Goal: Task Accomplishment & Management: Use online tool/utility

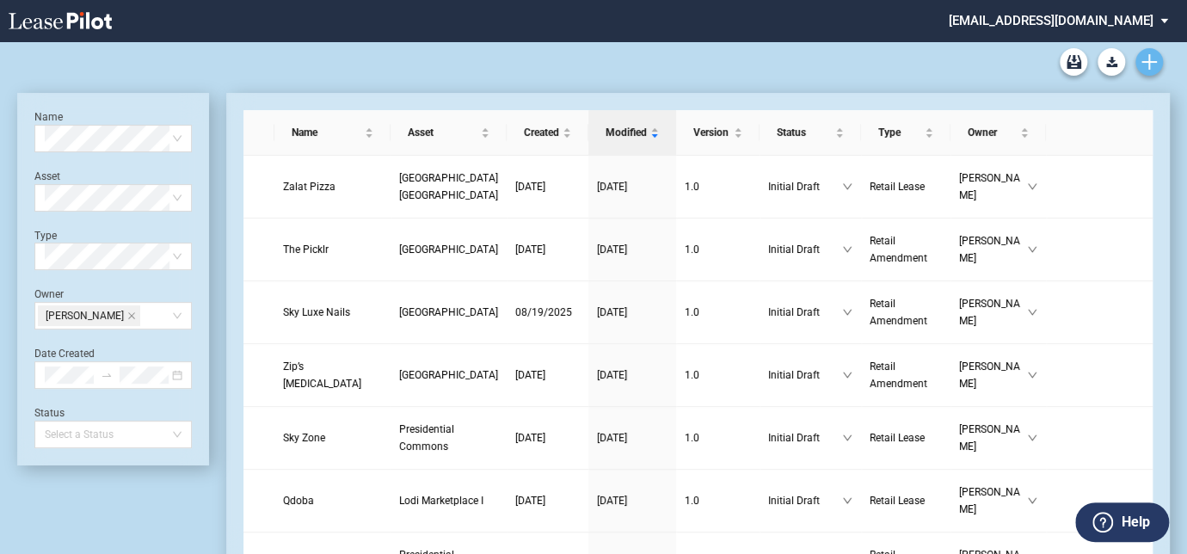
click at [1147, 60] on icon "Create new document" at bounding box center [1148, 61] width 15 height 15
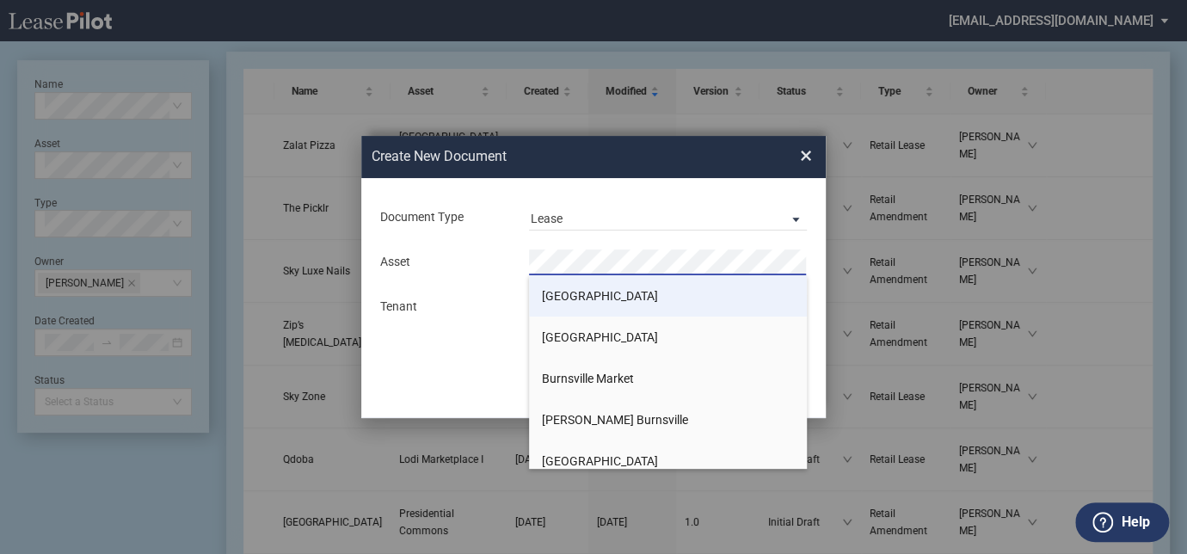
click at [571, 298] on span "[GEOGRAPHIC_DATA]" at bounding box center [600, 296] width 116 height 14
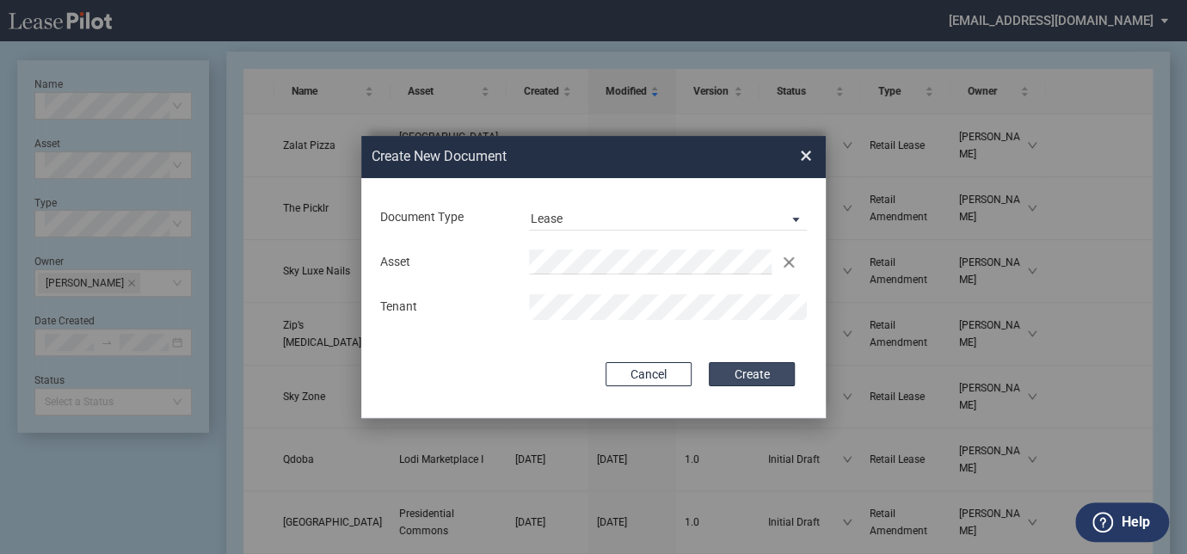
click at [747, 362] on button "Create" at bounding box center [752, 374] width 86 height 24
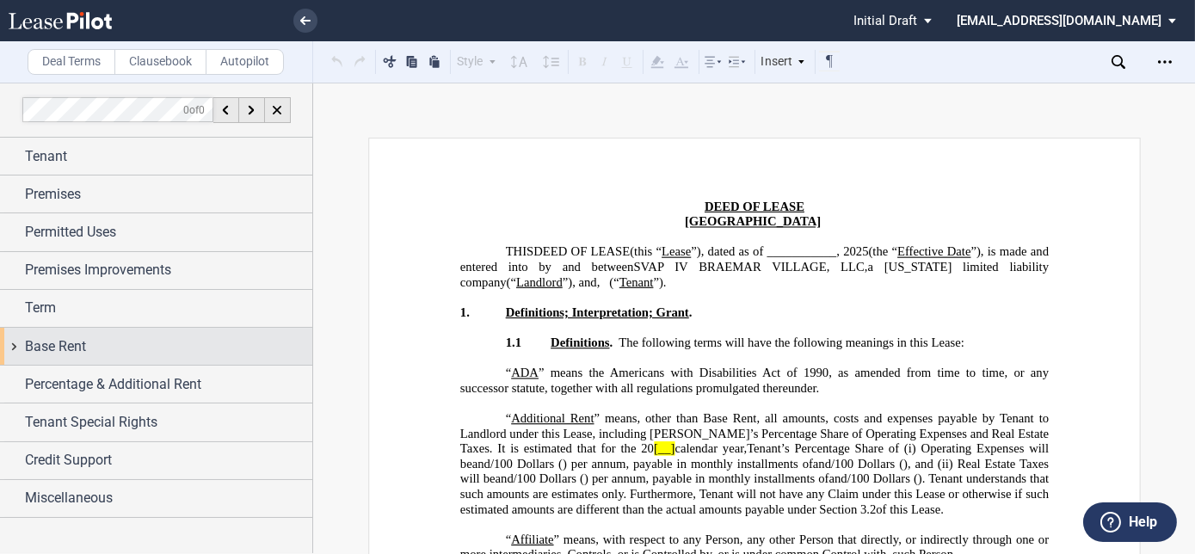
click at [74, 337] on span "Base Rent" at bounding box center [55, 346] width 61 height 21
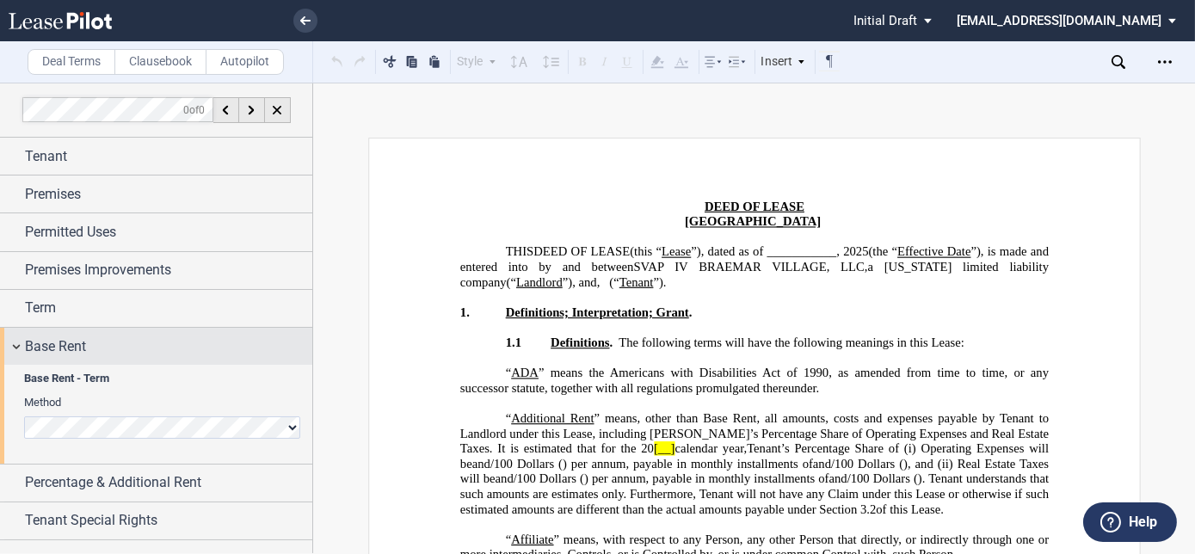
click at [73, 337] on span "Base Rent" at bounding box center [55, 346] width 61 height 21
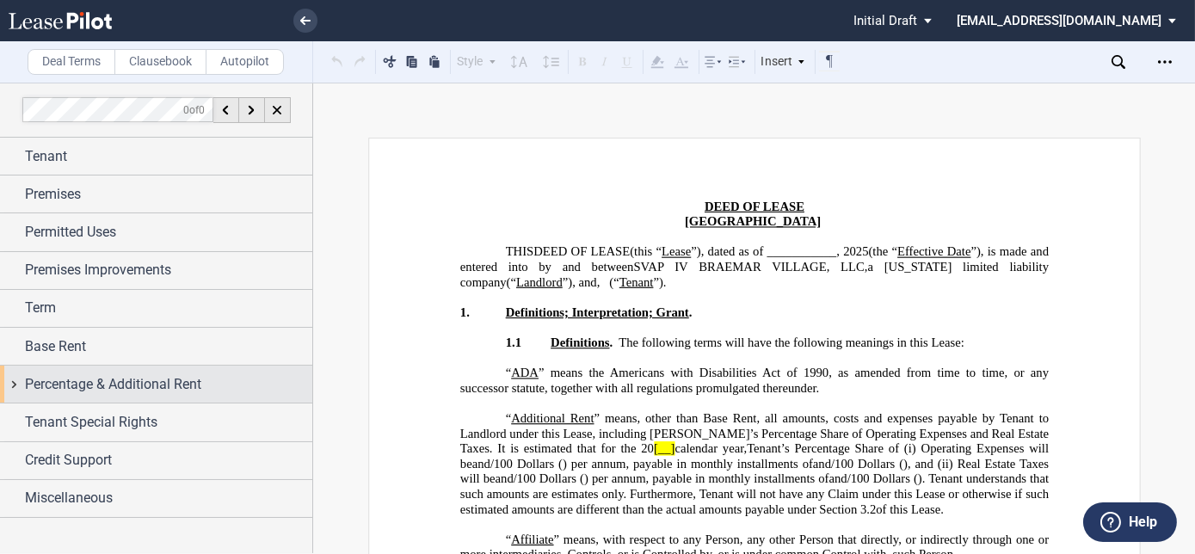
click at [93, 383] on span "Percentage & Additional Rent" at bounding box center [113, 384] width 176 height 21
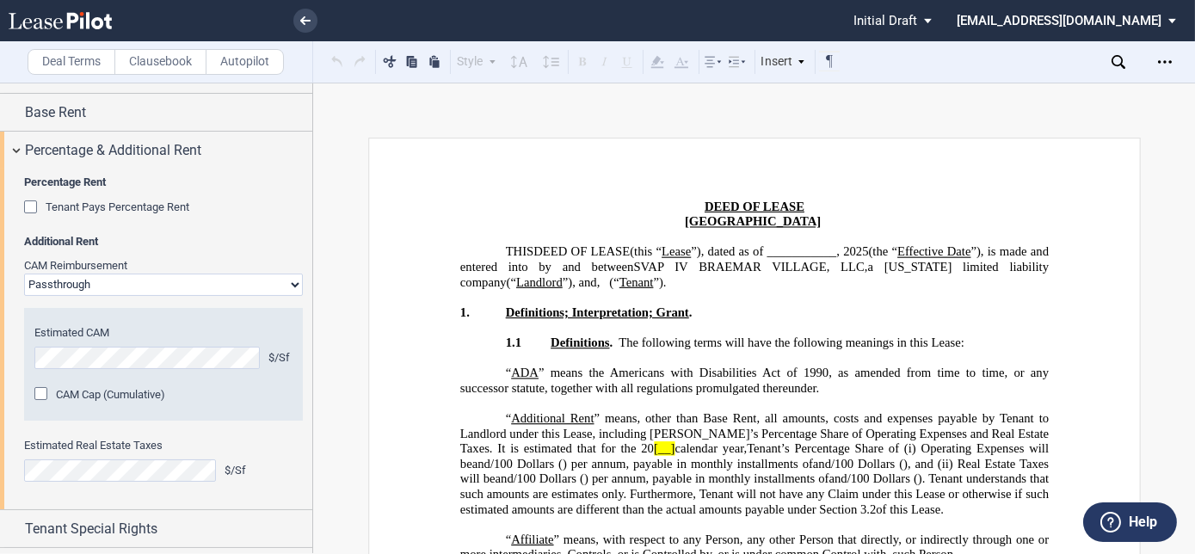
scroll to position [303, 0]
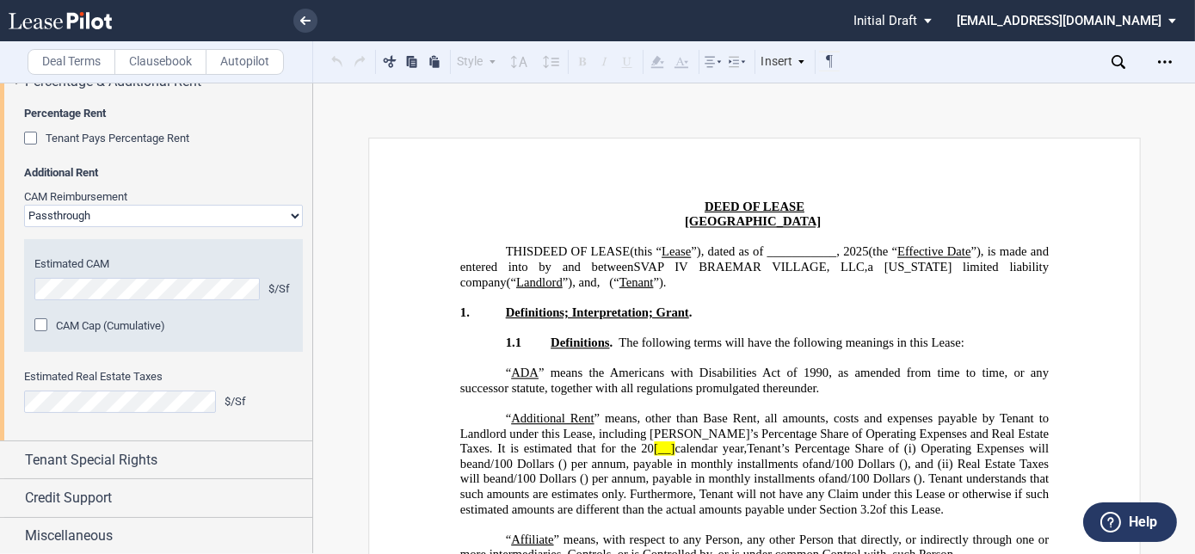
click at [39, 319] on div "CAM Cap (Cumulative)" at bounding box center [42, 326] width 17 height 17
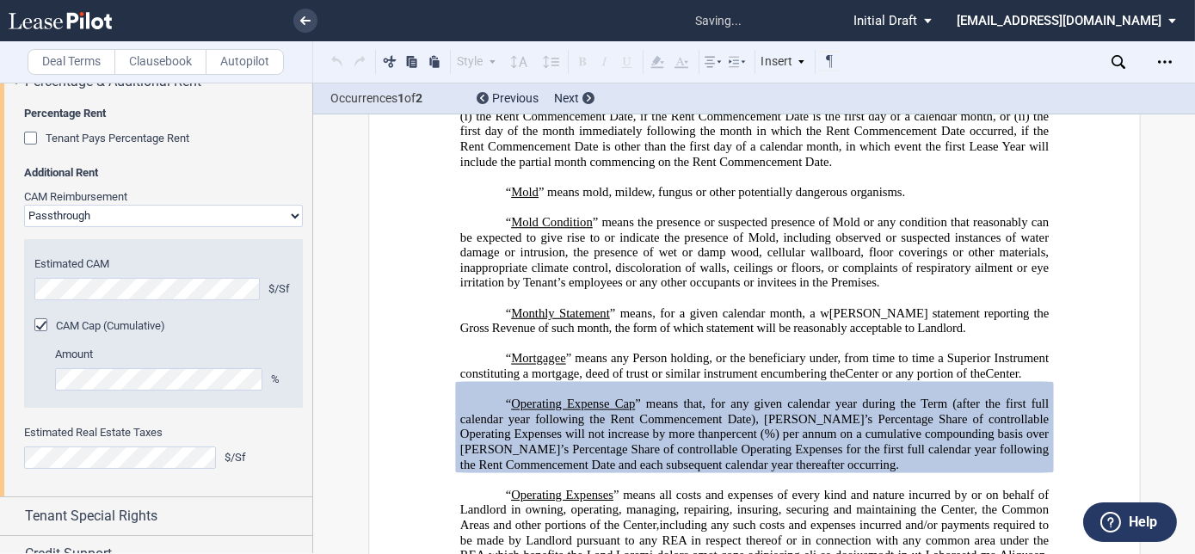
scroll to position [3242, 0]
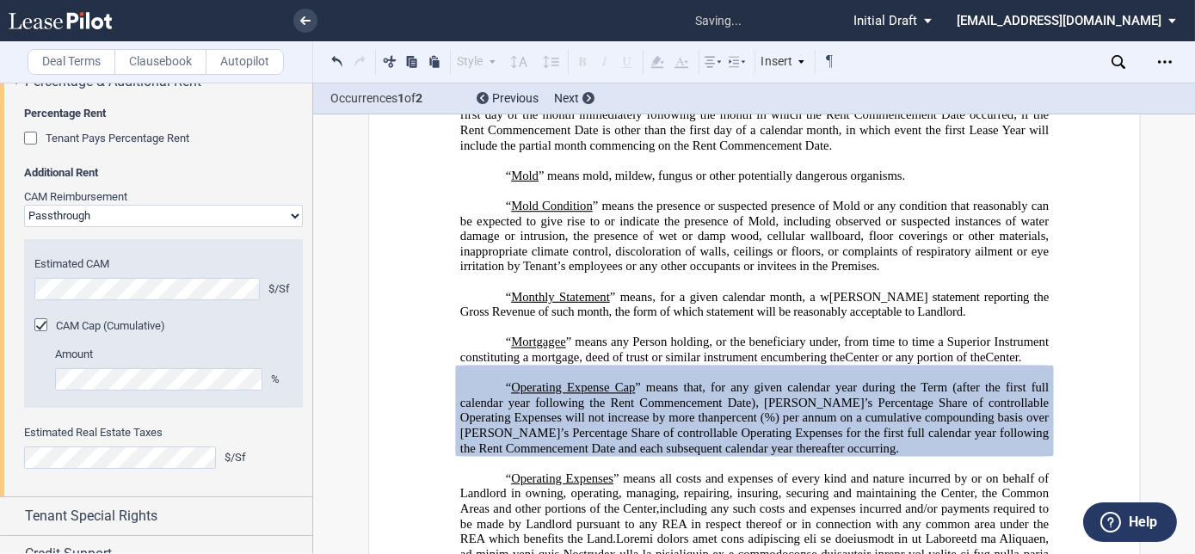
click at [40, 378] on div "Amount %" at bounding box center [163, 377] width 258 height 61
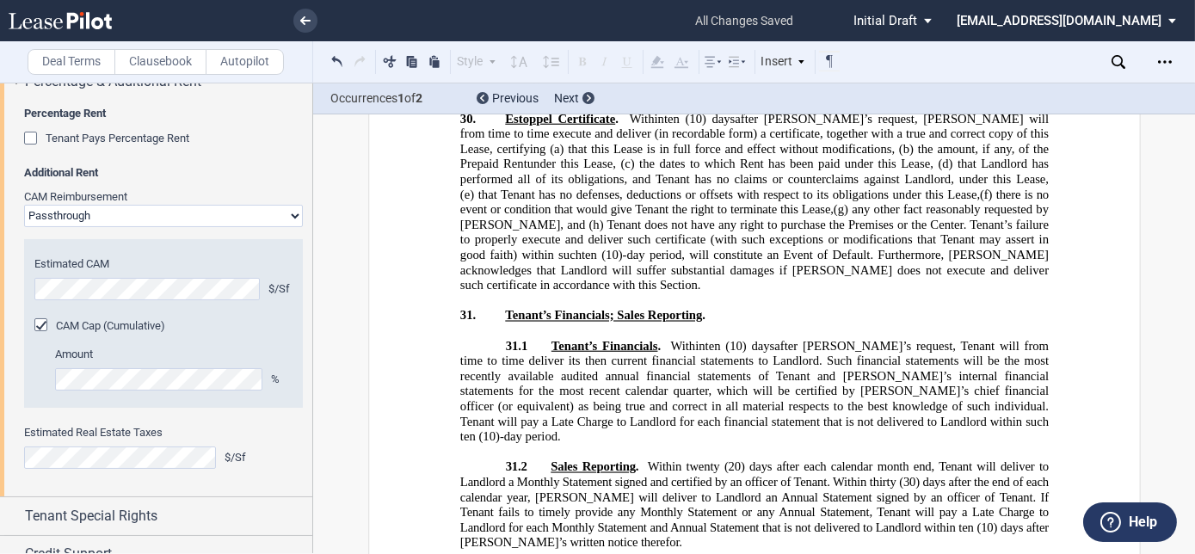
scroll to position [21643, 0]
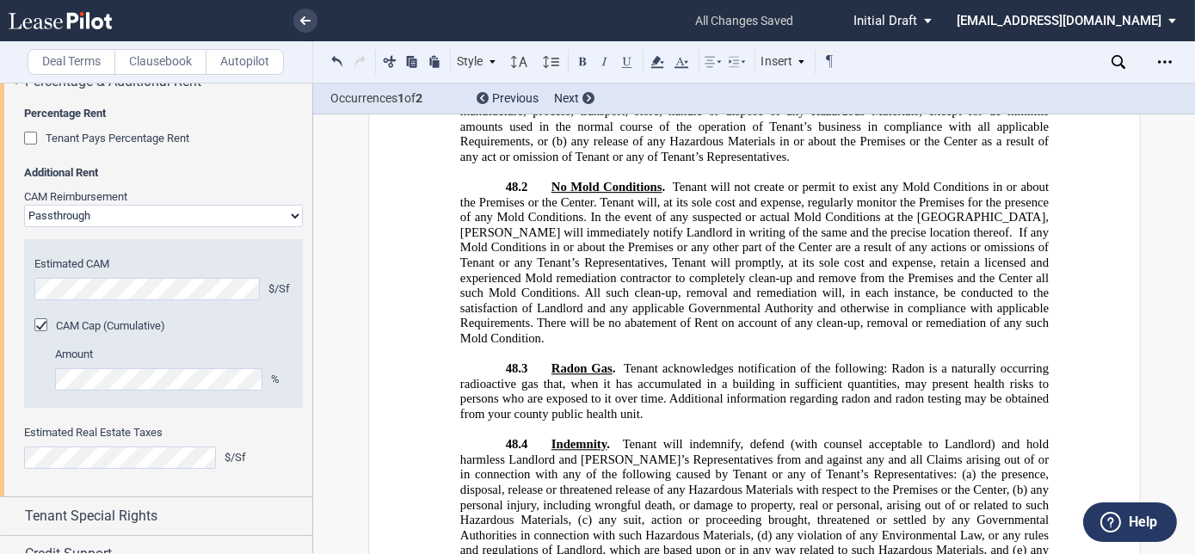
scroll to position [23824, 0]
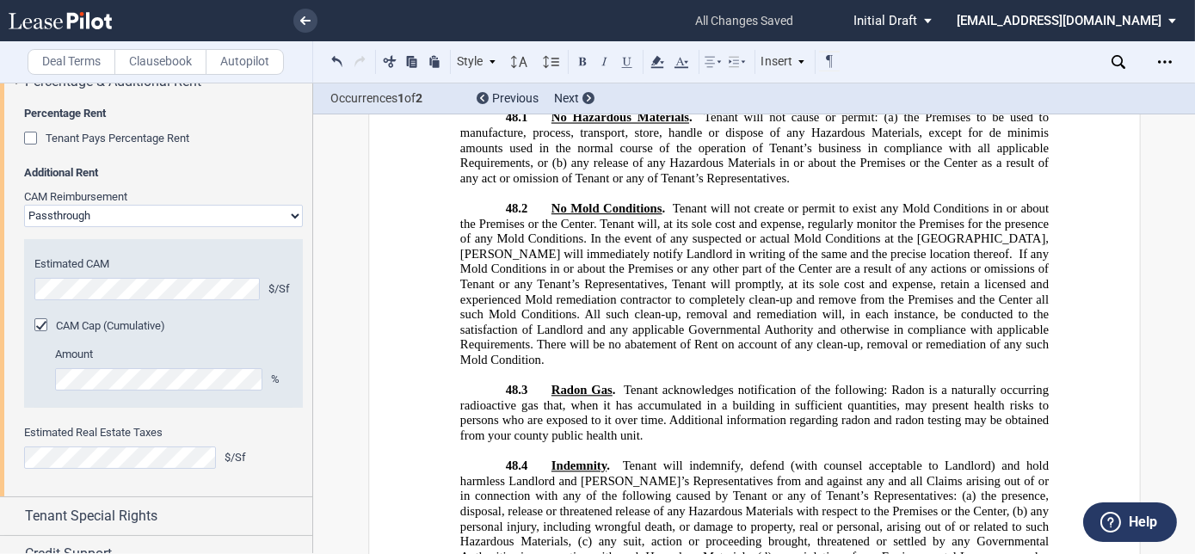
click at [38, 326] on div "CAM Cap (Cumulative)" at bounding box center [42, 326] width 17 height 17
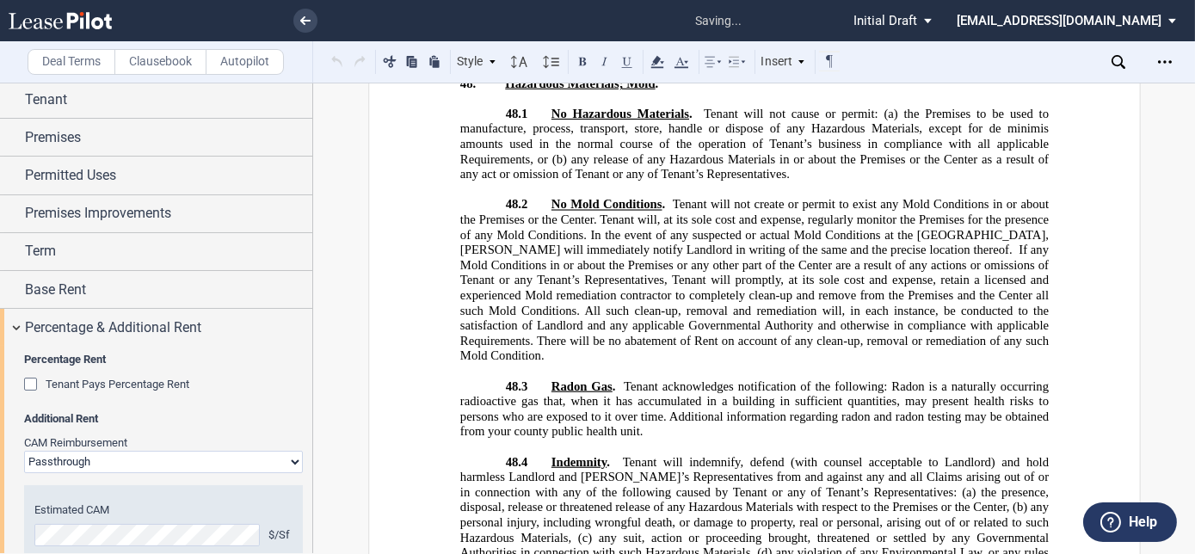
scroll to position [0, 0]
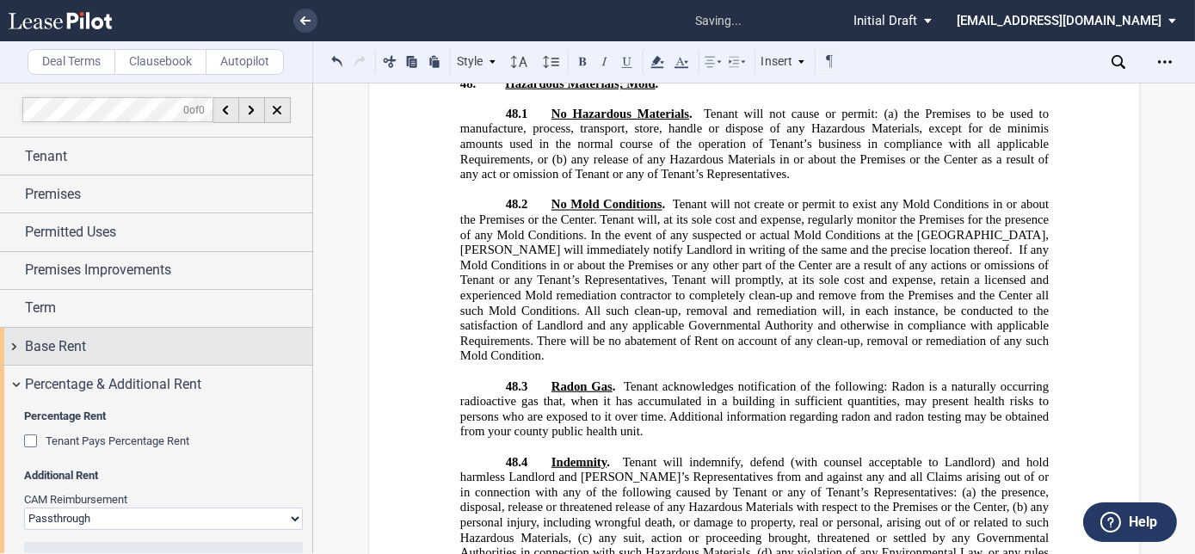
click at [50, 353] on span "Base Rent" at bounding box center [55, 346] width 61 height 21
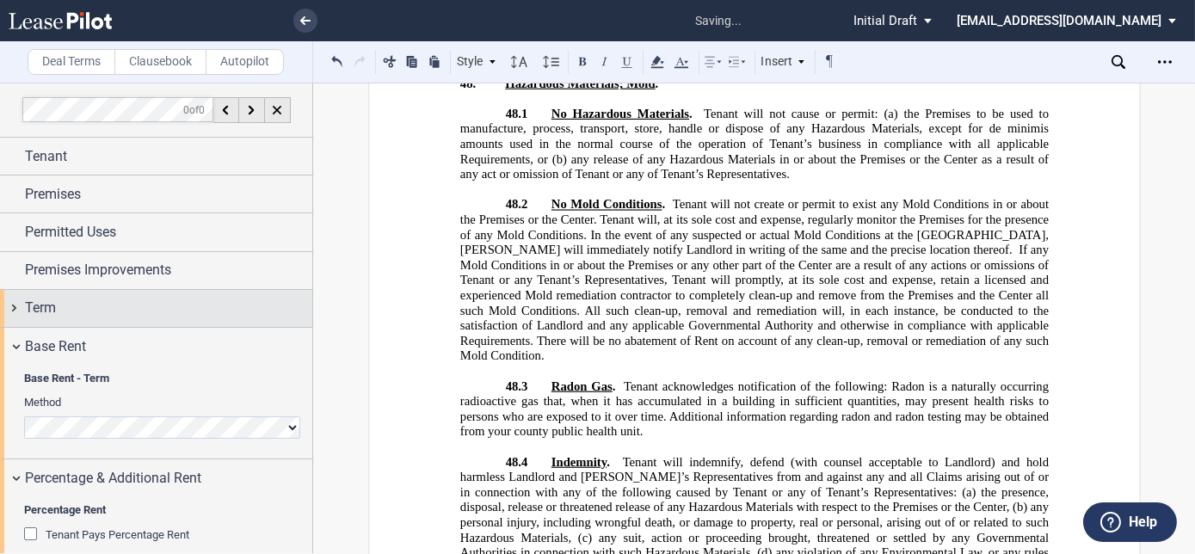
click at [55, 311] on span "Term" at bounding box center [40, 308] width 31 height 21
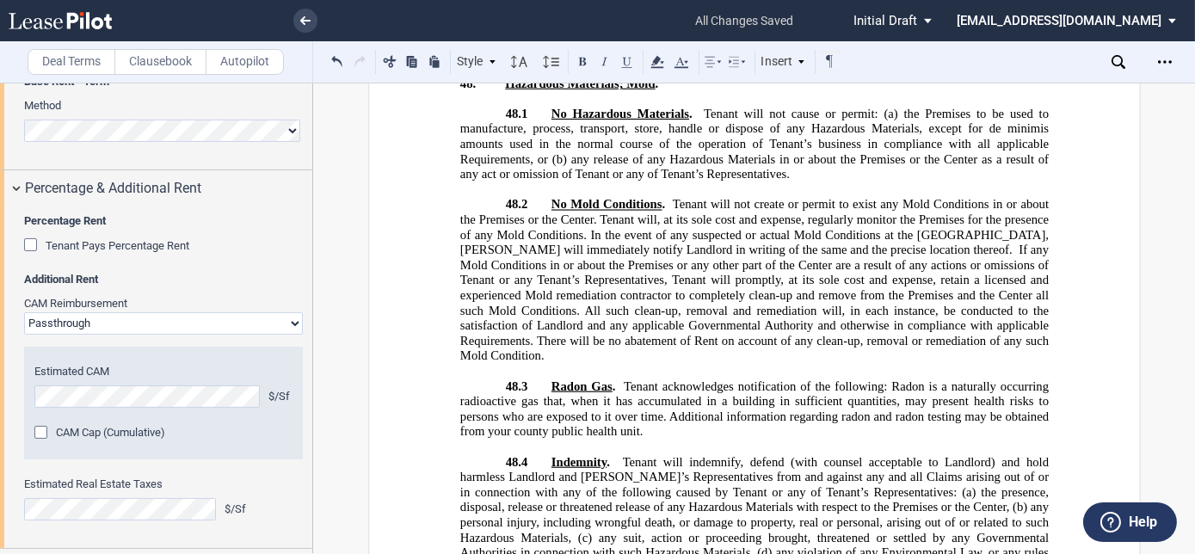
scroll to position [750, 0]
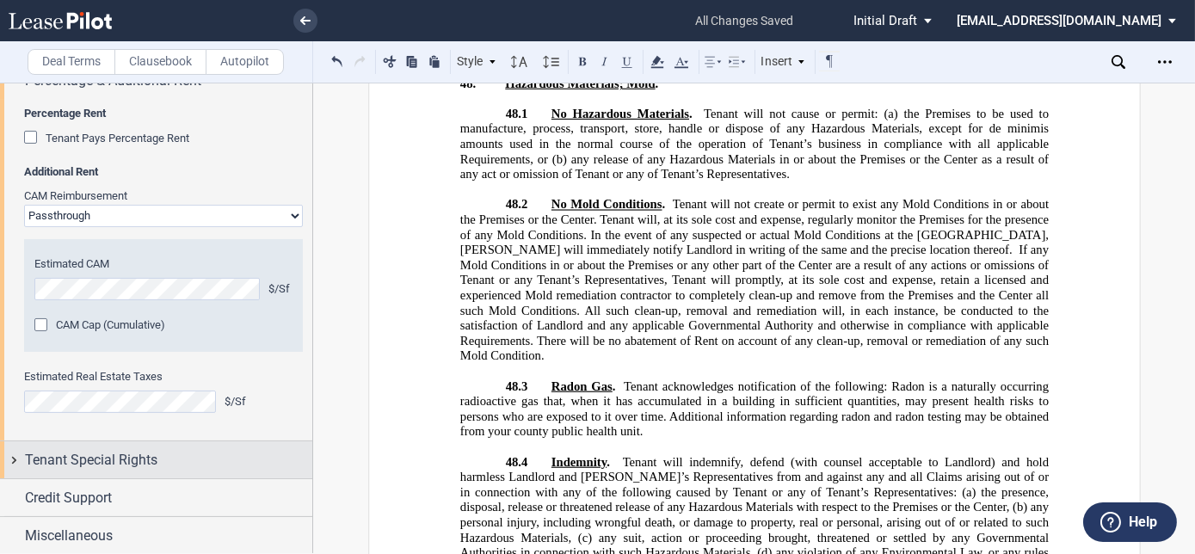
click at [63, 446] on div "Tenant Special Rights" at bounding box center [156, 459] width 312 height 37
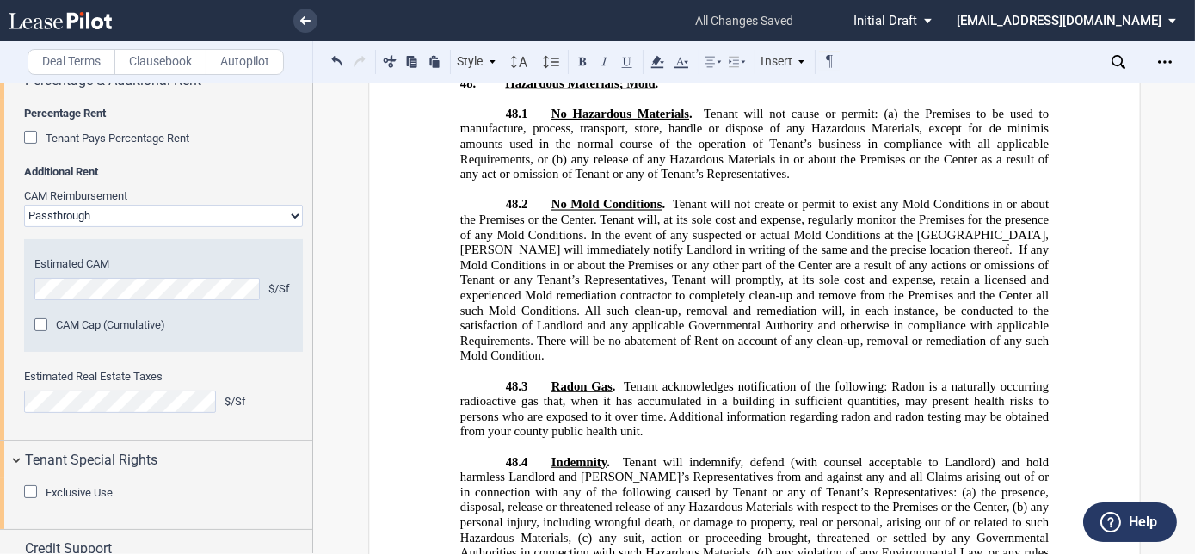
click at [33, 489] on div "Exclusive Use" at bounding box center [32, 493] width 17 height 17
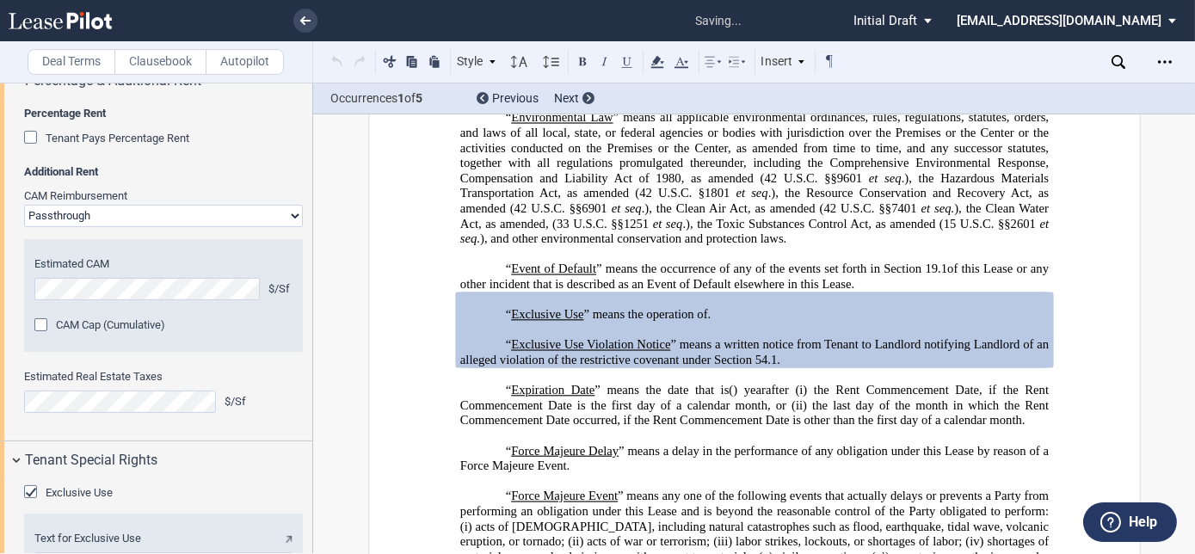
scroll to position [1617, 0]
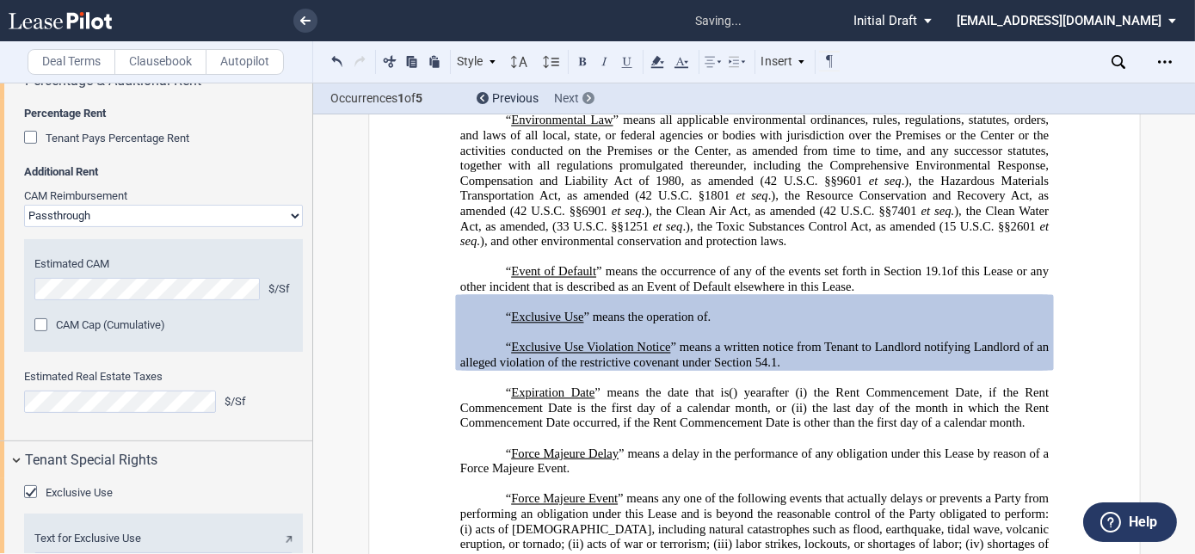
click at [582, 90] on div "Next" at bounding box center [574, 98] width 40 height 17
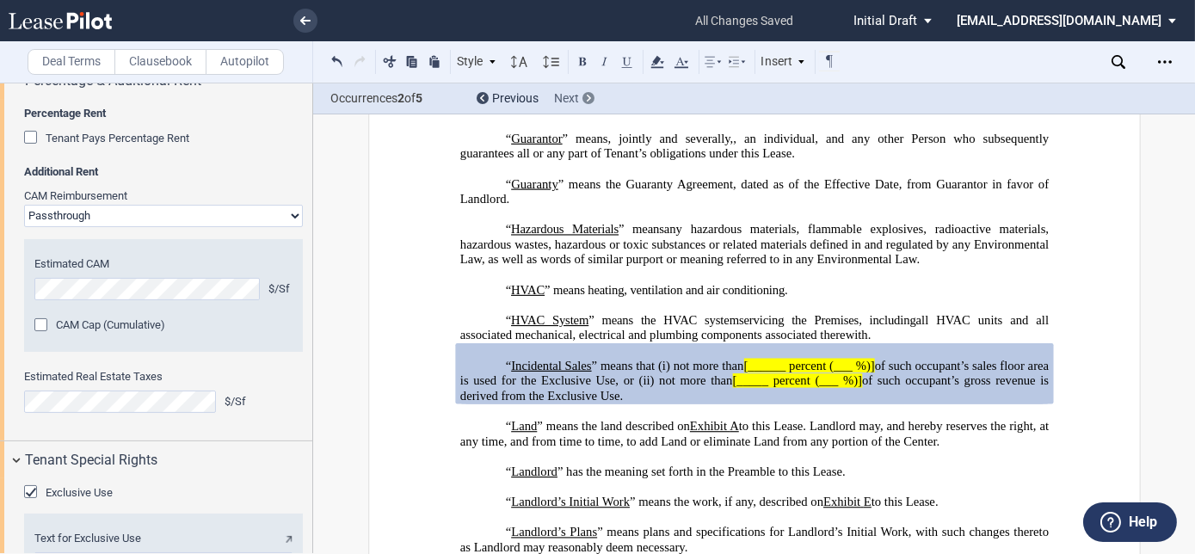
click at [582, 90] on div "Next" at bounding box center [574, 98] width 40 height 17
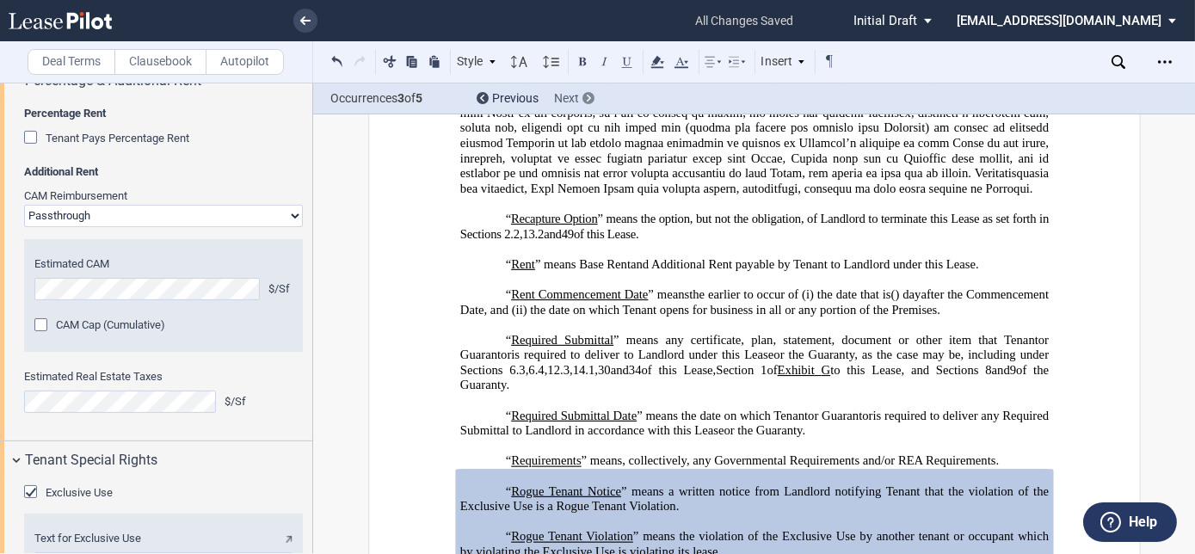
scroll to position [4991, 0]
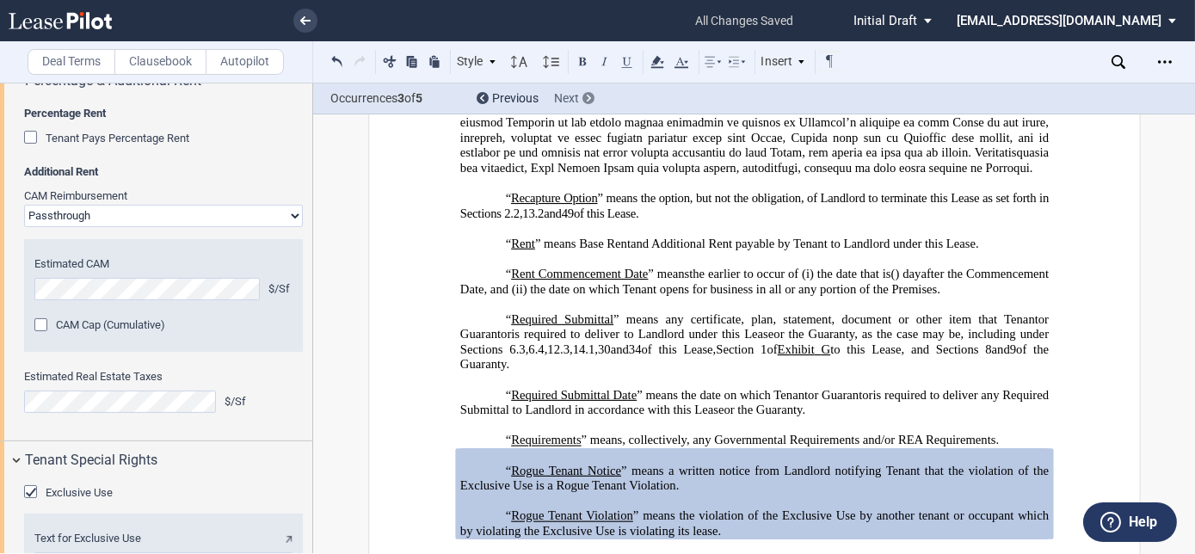
click at [566, 97] on span "Next" at bounding box center [566, 98] width 25 height 14
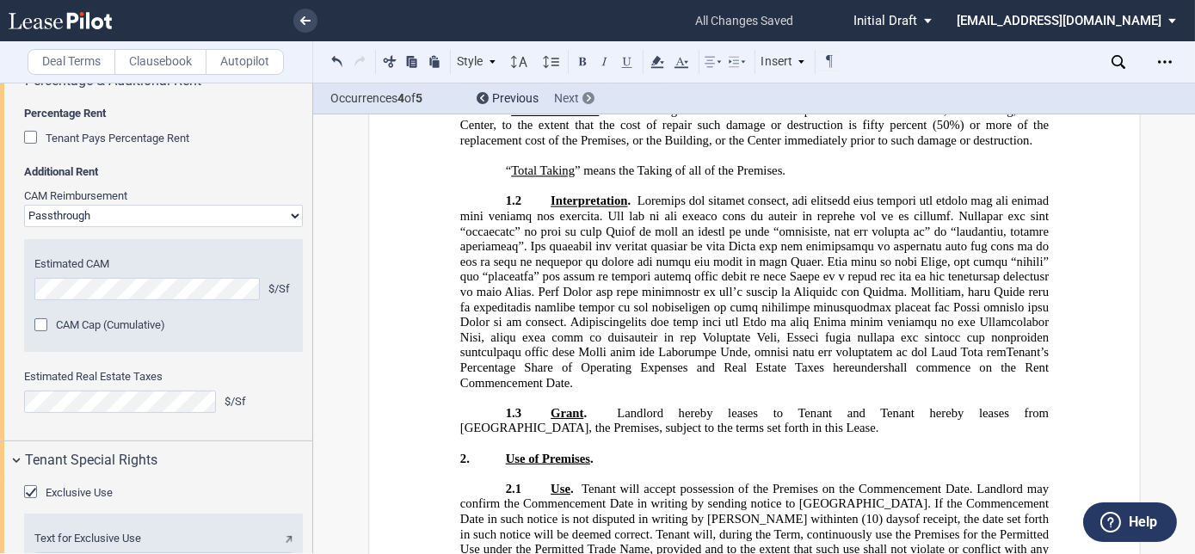
click at [579, 98] on div "Next" at bounding box center [574, 98] width 40 height 17
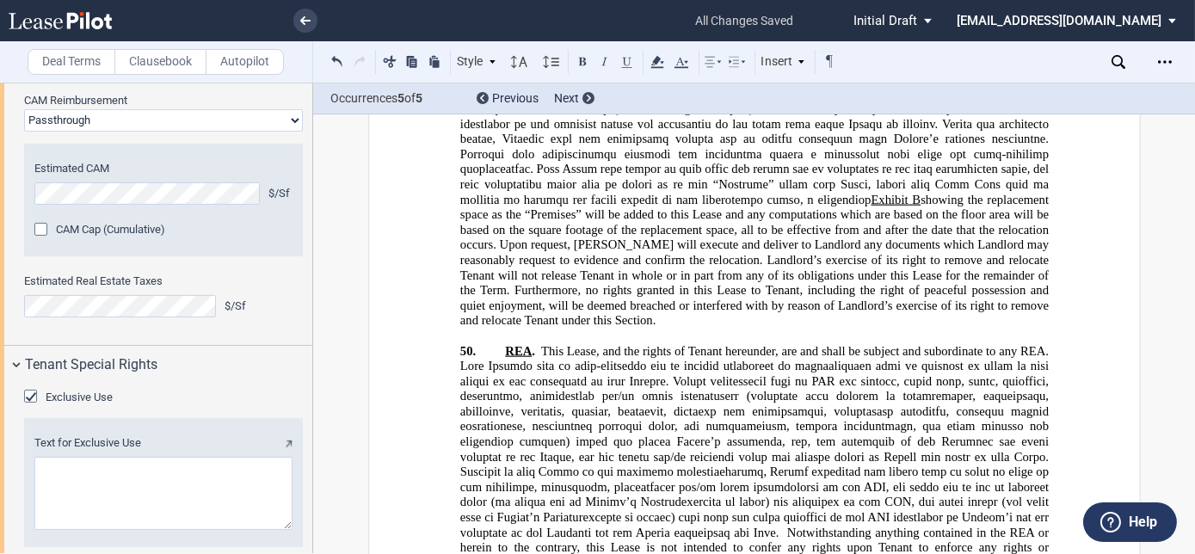
scroll to position [942, 0]
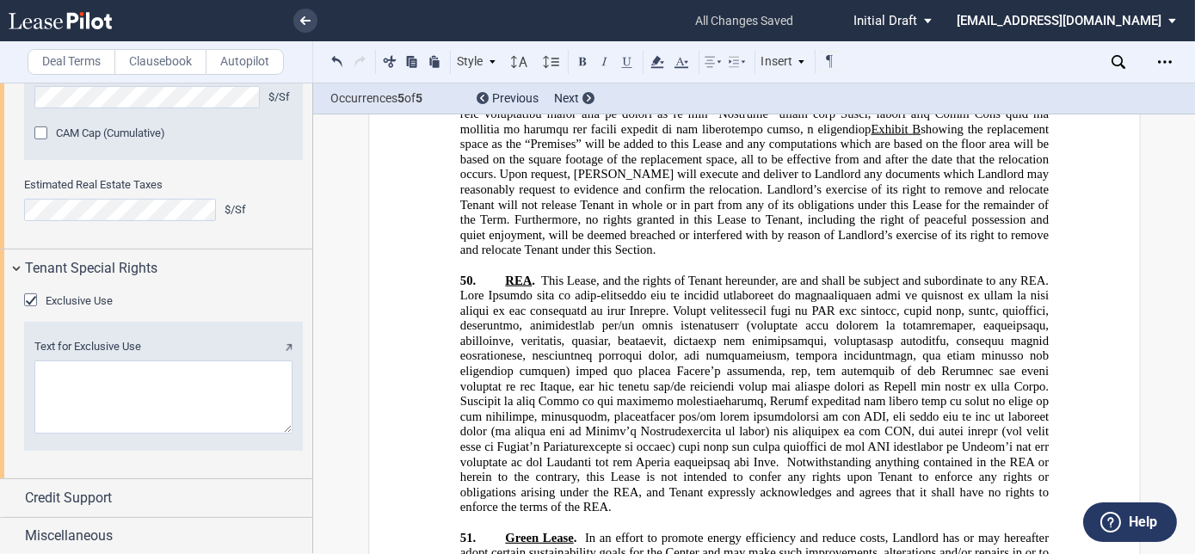
scroll to position [24759, 0]
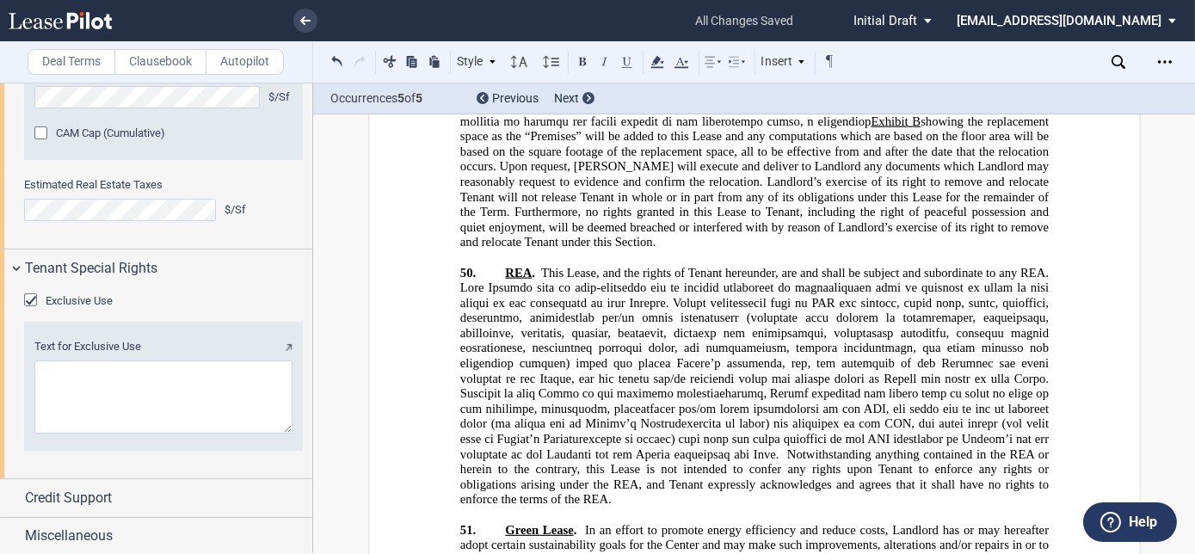
click at [29, 299] on div "Exclusive Use" at bounding box center [32, 301] width 17 height 17
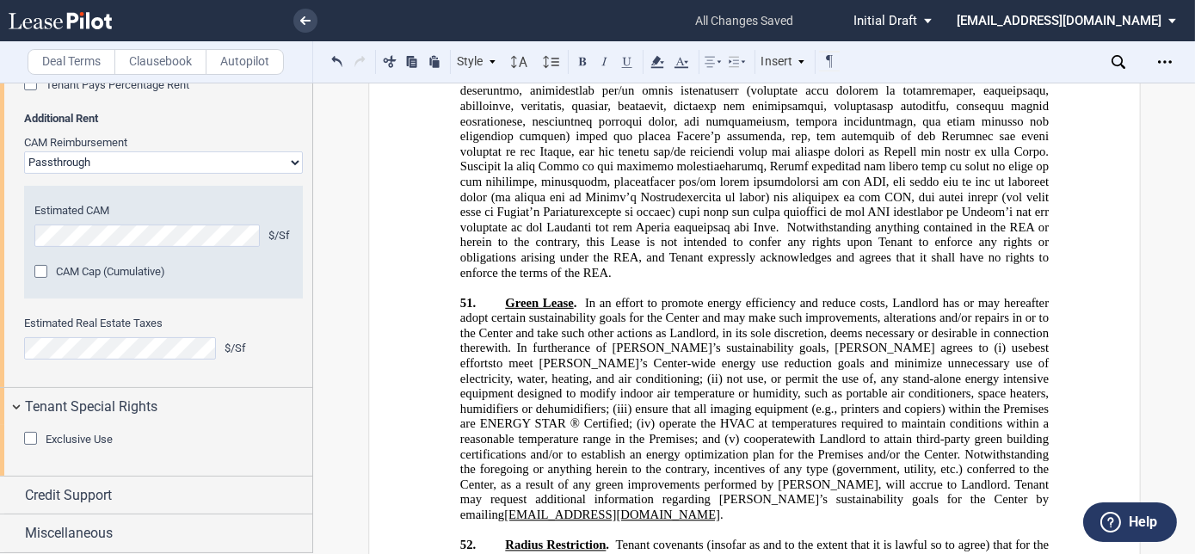
scroll to position [24528, 0]
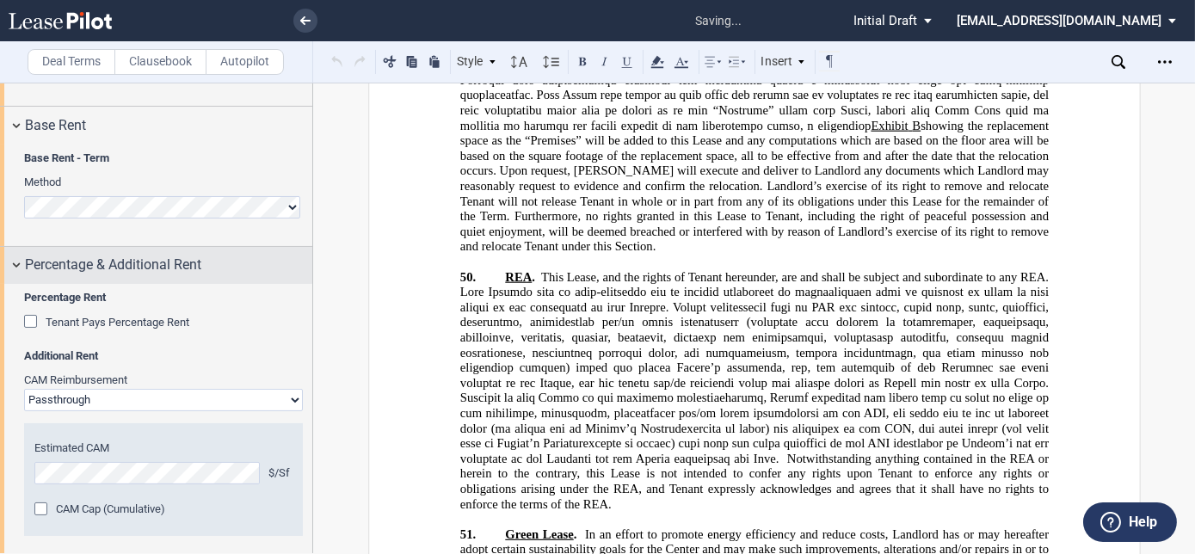
click at [21, 263] on div "Percentage & Additional Rent" at bounding box center [156, 265] width 312 height 37
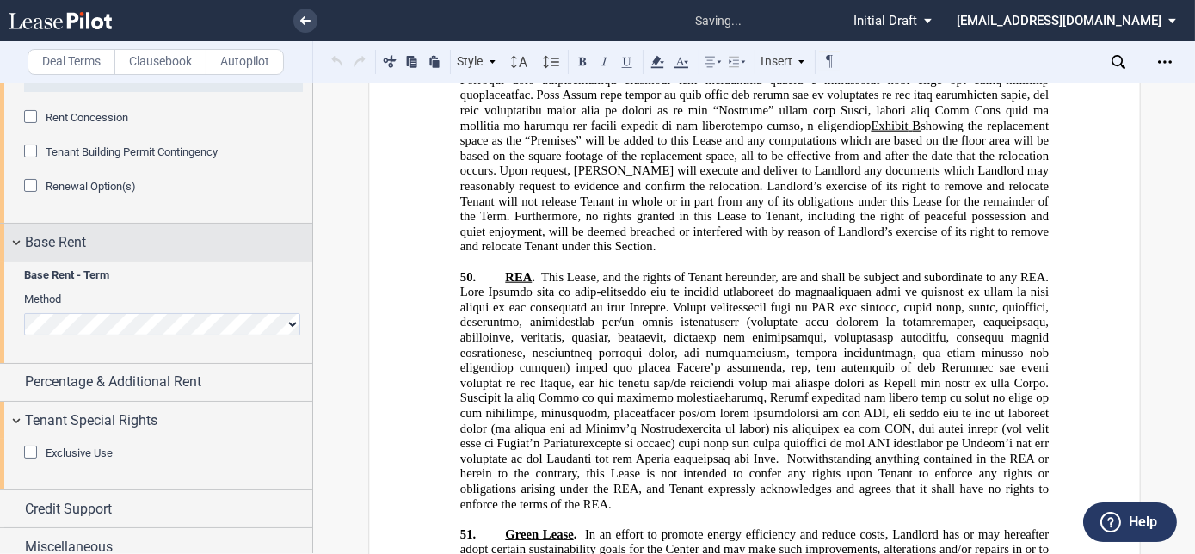
click at [10, 261] on div "Base Rent" at bounding box center [156, 242] width 312 height 37
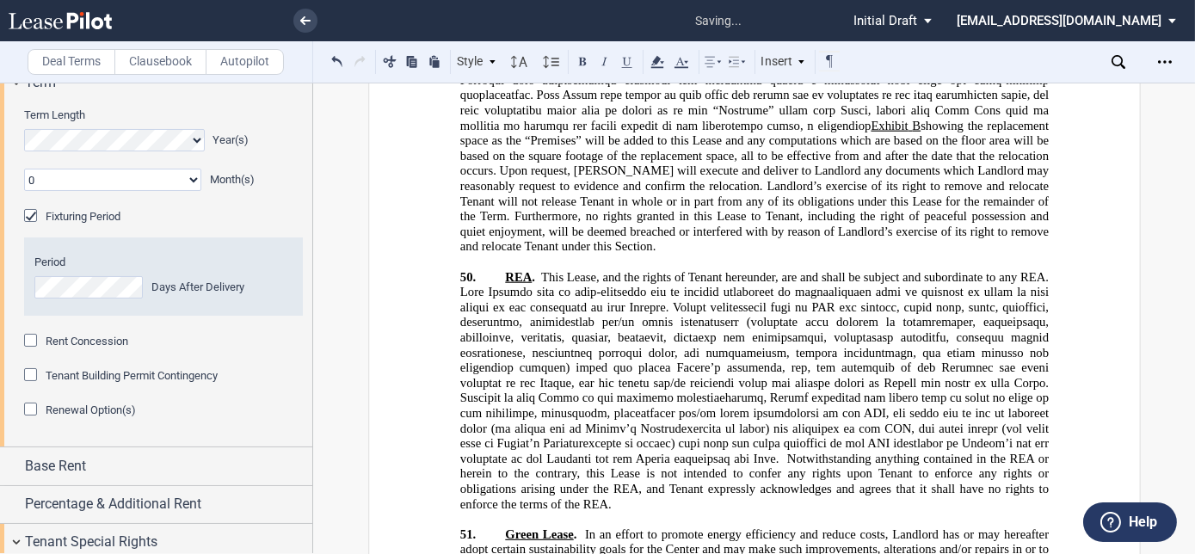
click at [34, 218] on div "Fixturing Period" at bounding box center [32, 217] width 17 height 17
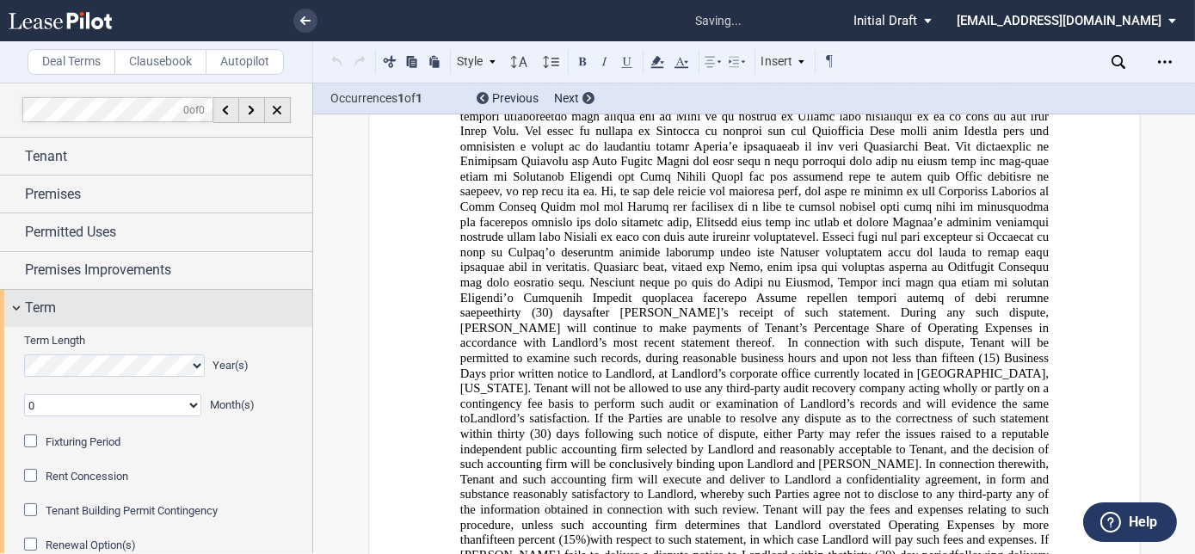
scroll to position [4654, 0]
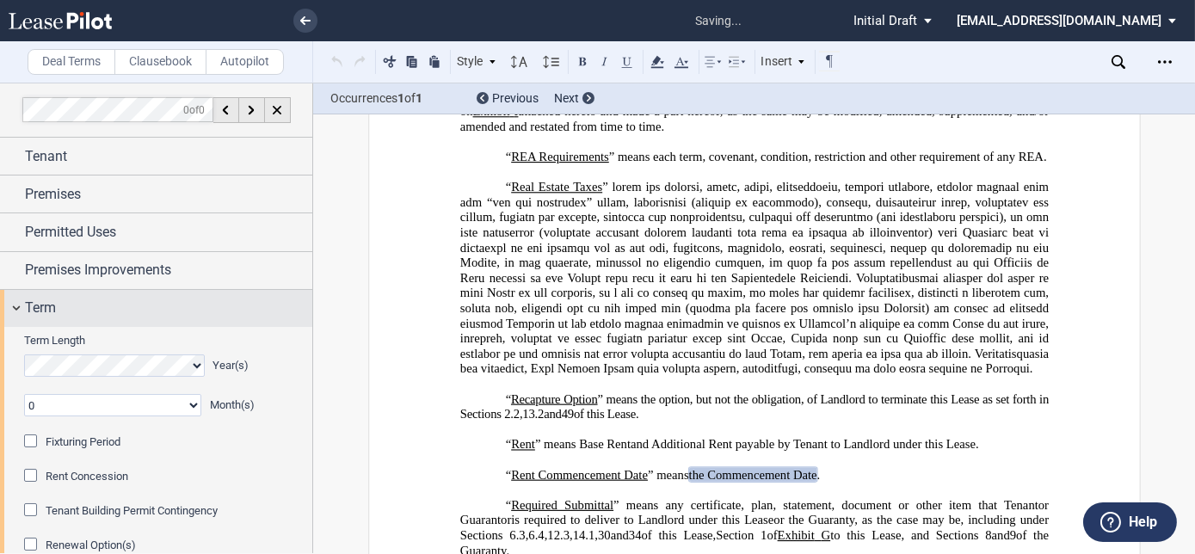
click at [25, 300] on span "Term" at bounding box center [40, 308] width 31 height 21
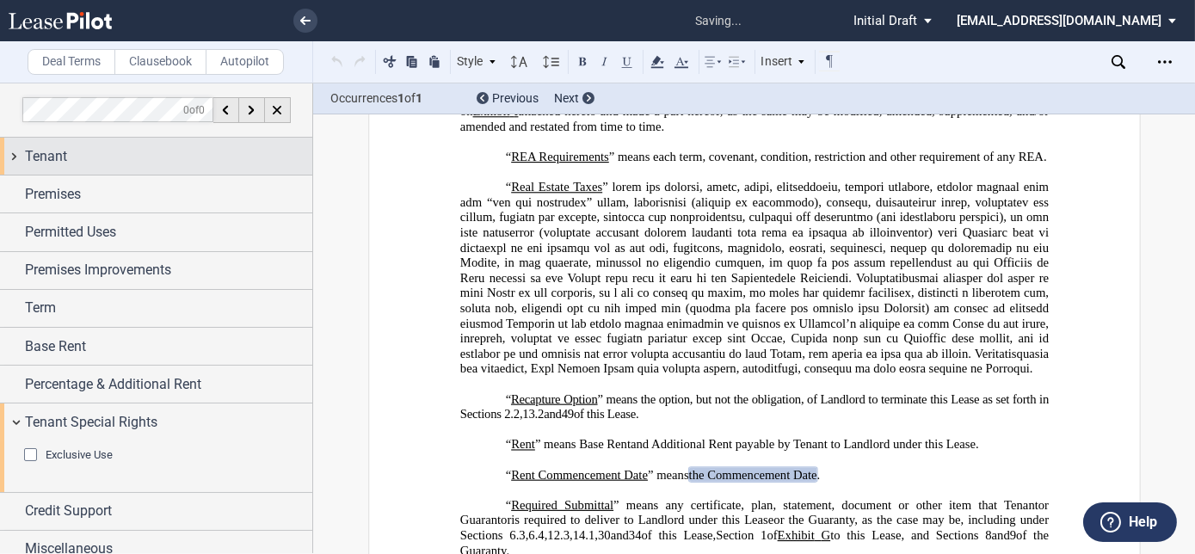
click at [64, 159] on span "Tenant" at bounding box center [46, 156] width 42 height 21
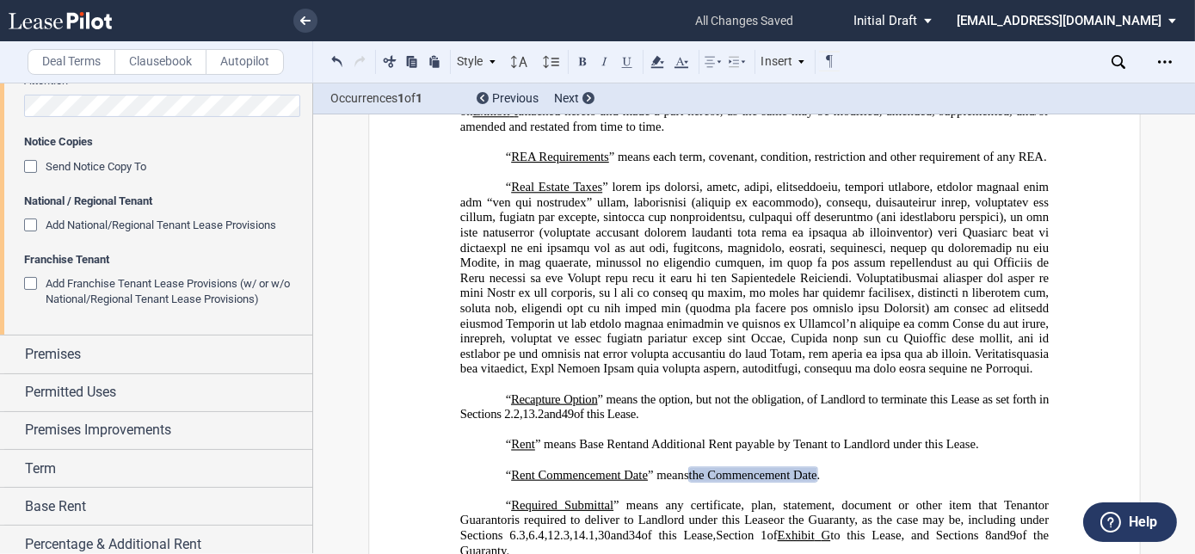
scroll to position [704, 0]
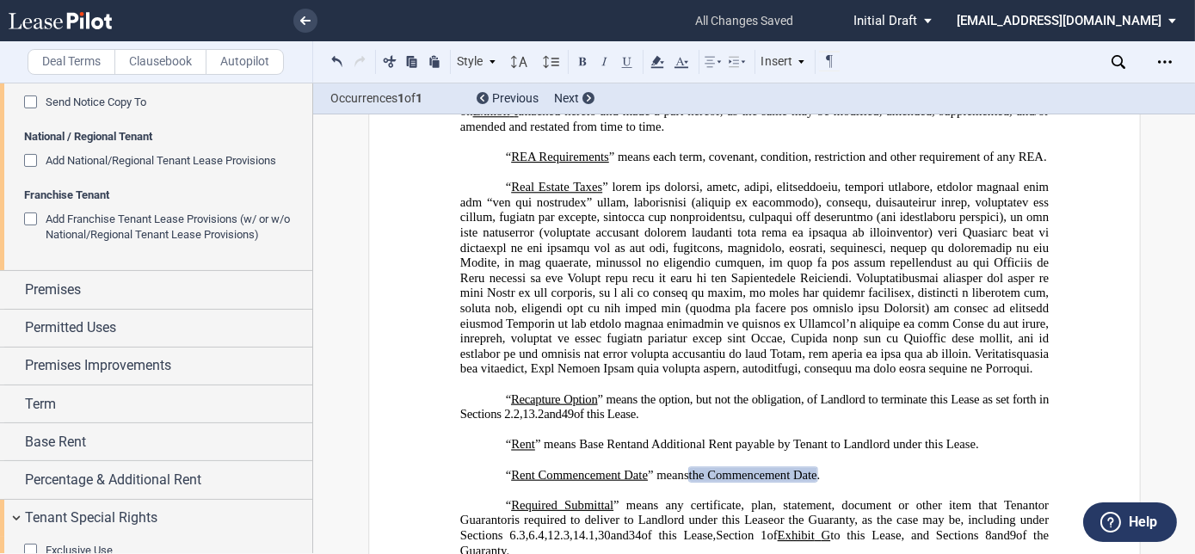
click at [32, 157] on div "Add National/Regional Tenant Lease Provisions" at bounding box center [32, 162] width 17 height 17
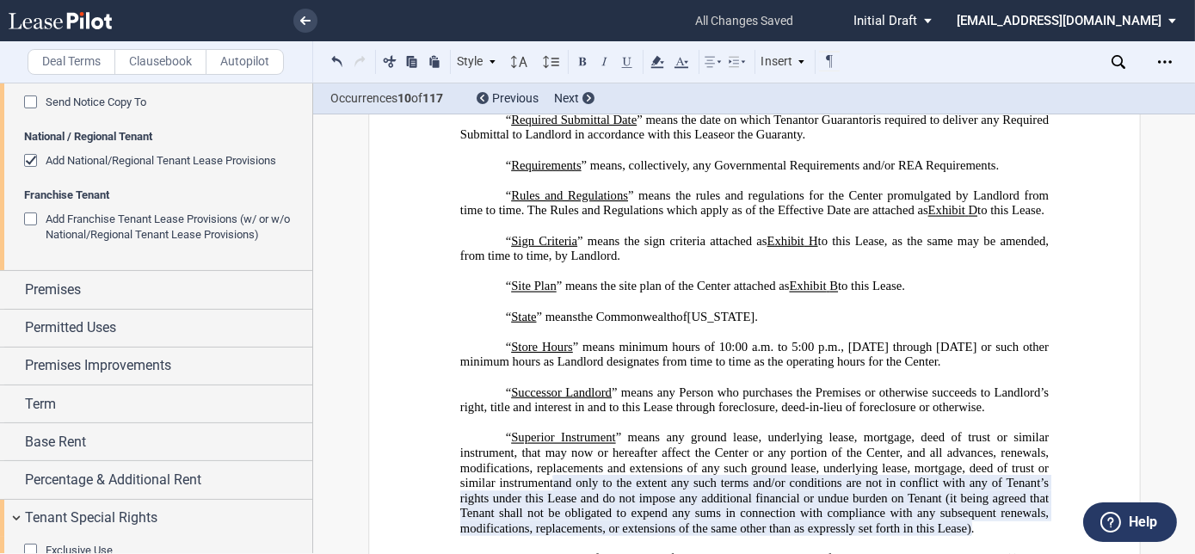
scroll to position [5281, 0]
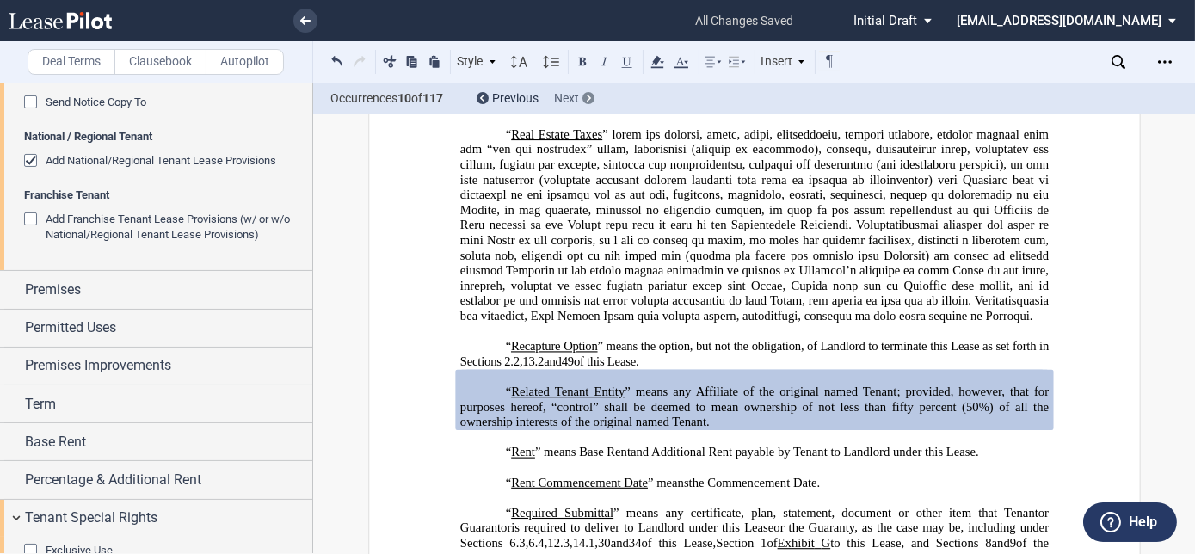
click at [583, 92] on div "Next" at bounding box center [574, 98] width 40 height 17
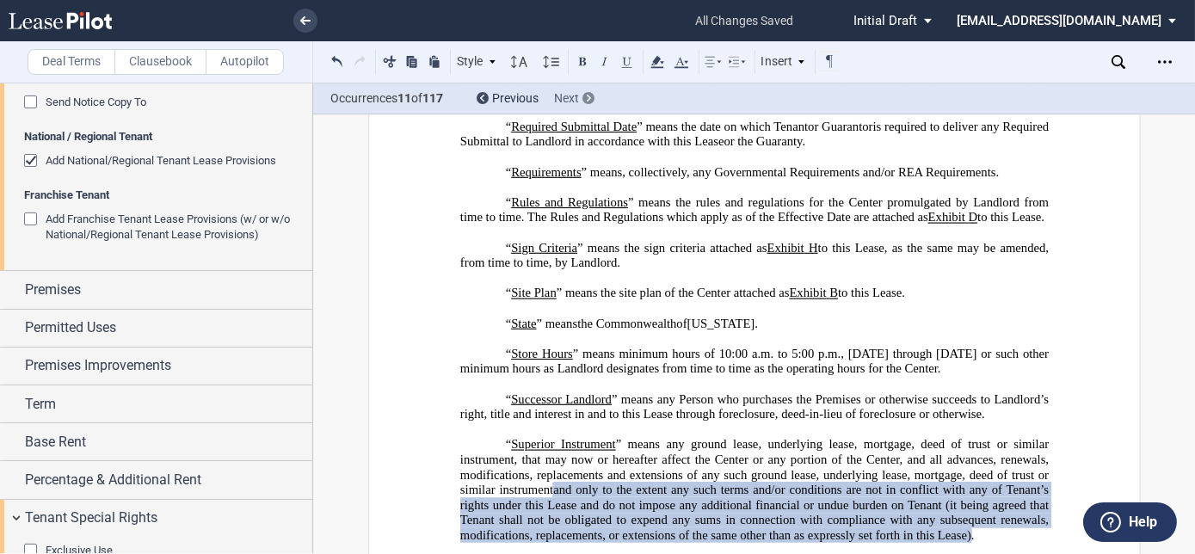
click at [583, 92] on div "Next" at bounding box center [574, 98] width 40 height 17
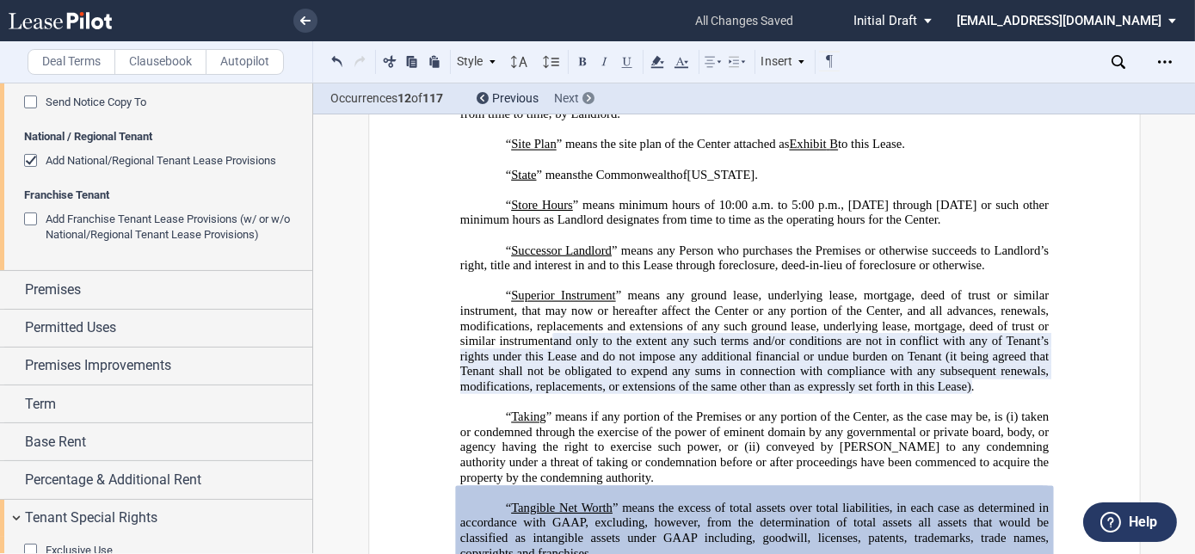
click at [583, 92] on div "Next" at bounding box center [574, 98] width 40 height 17
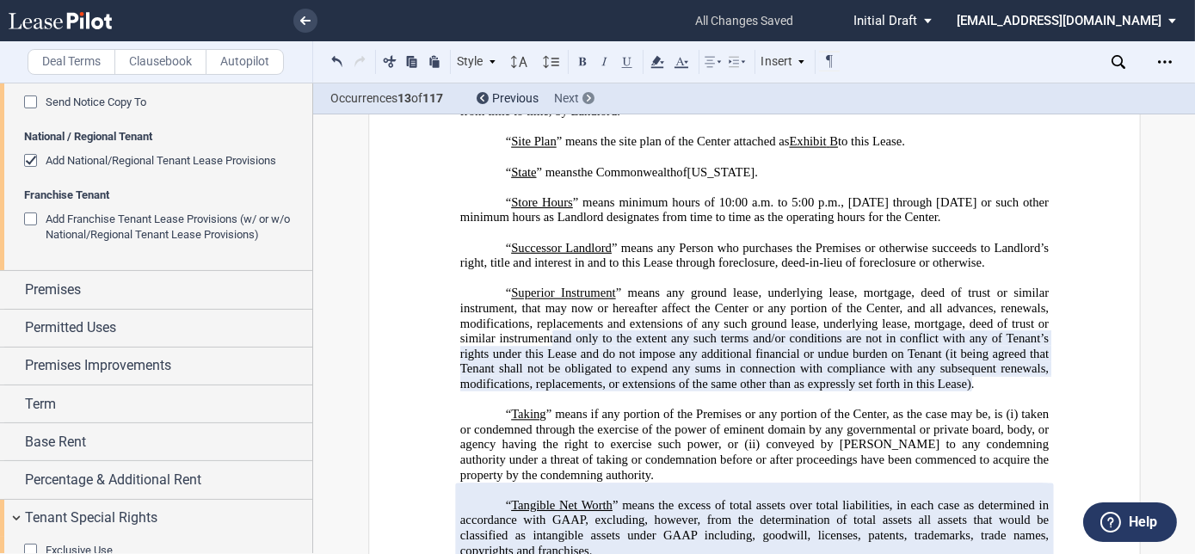
click at [583, 92] on div "Next" at bounding box center [574, 98] width 40 height 17
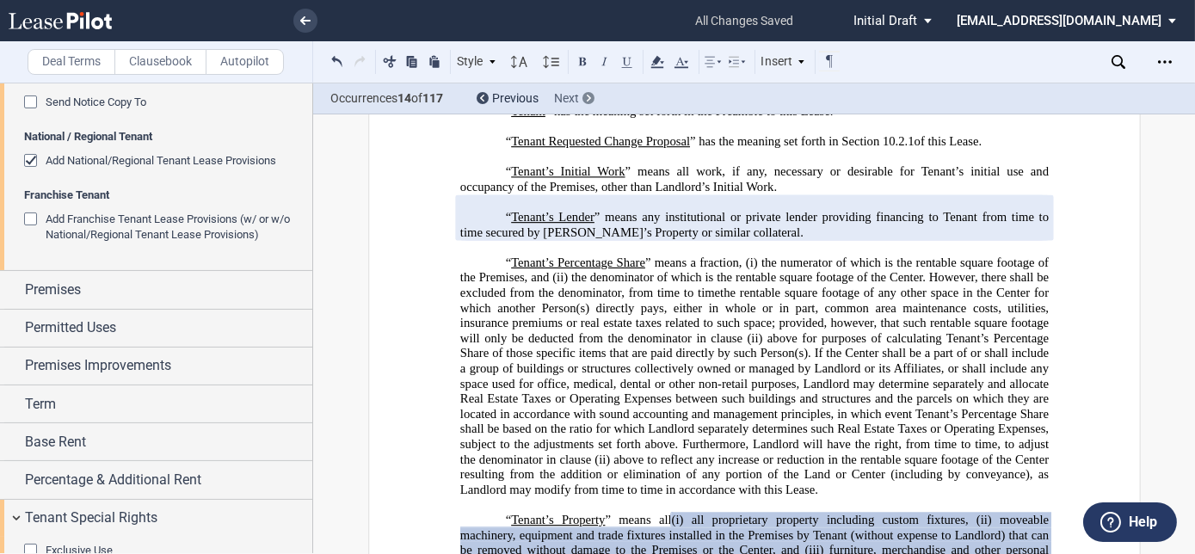
click at [583, 92] on div "Next" at bounding box center [574, 98] width 40 height 17
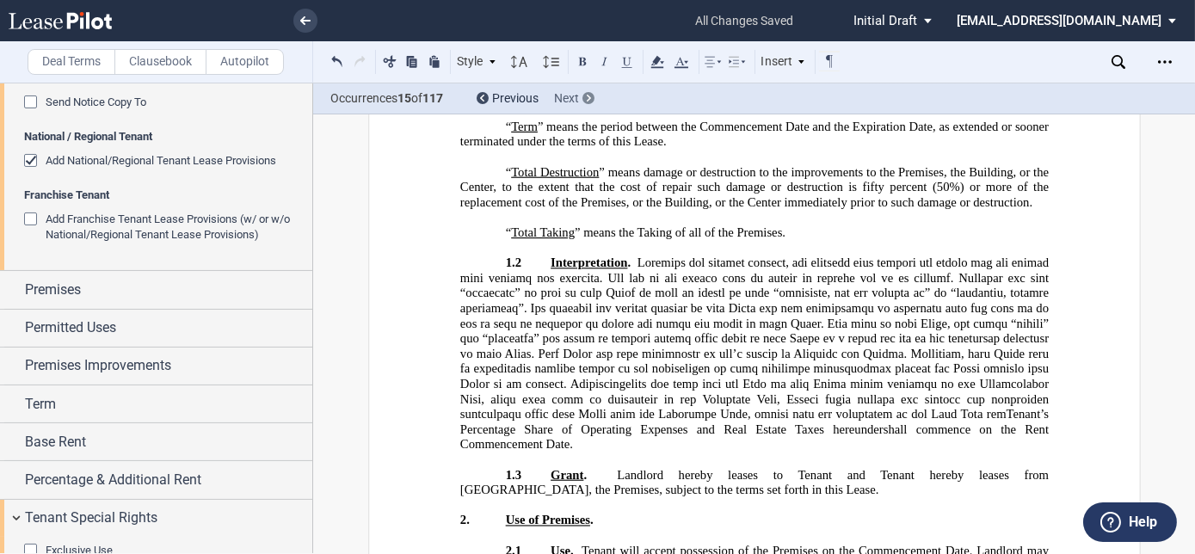
click at [583, 92] on div "Next" at bounding box center [574, 98] width 40 height 17
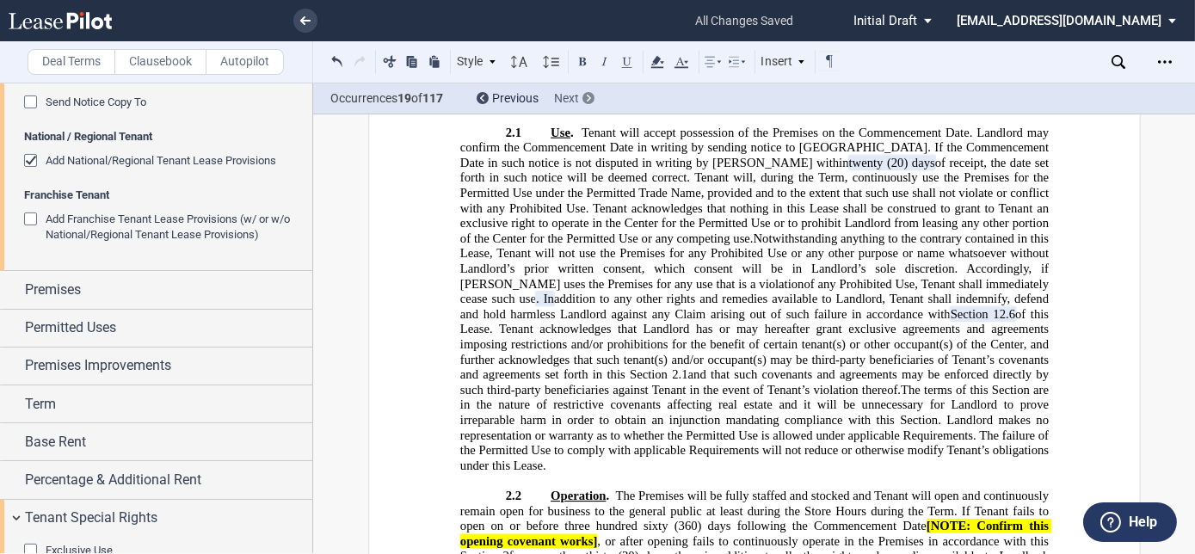
click at [583, 92] on div "Next" at bounding box center [574, 98] width 40 height 17
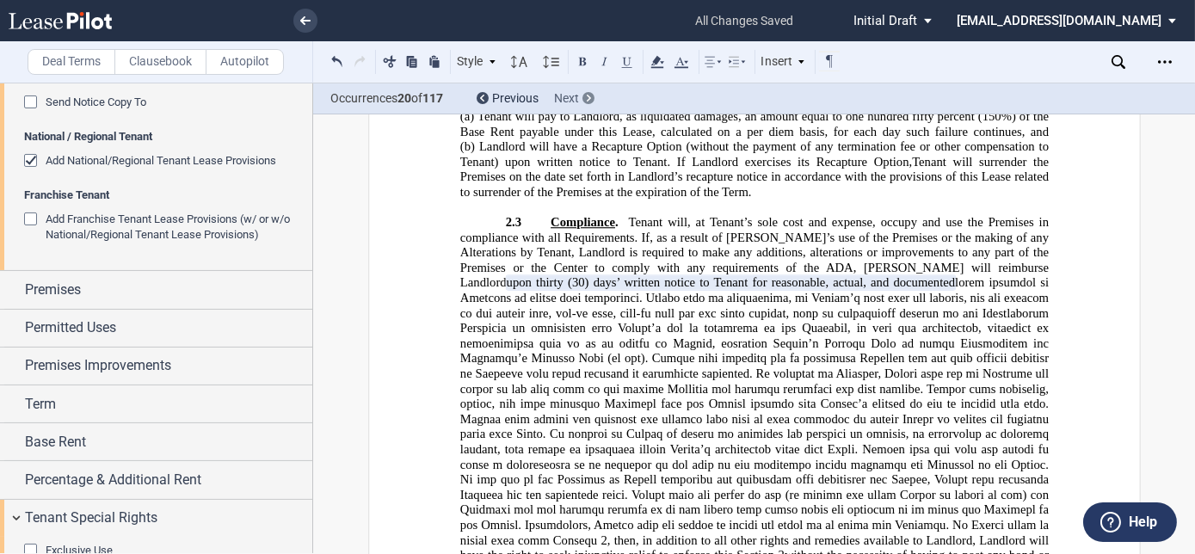
click at [583, 92] on div "Next" at bounding box center [574, 98] width 40 height 17
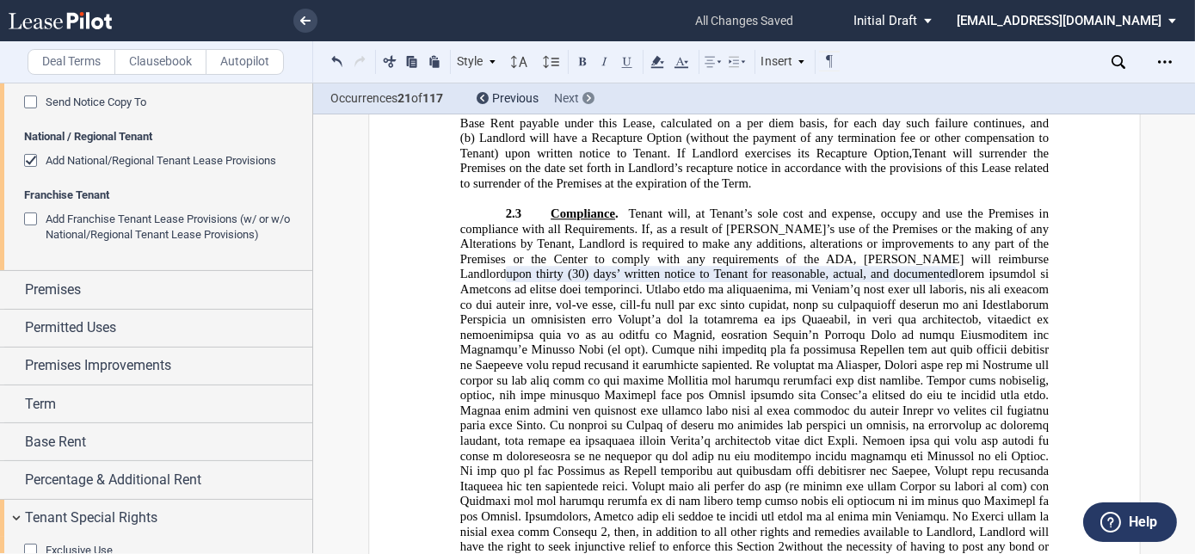
click at [583, 92] on div "Next" at bounding box center [574, 98] width 40 height 17
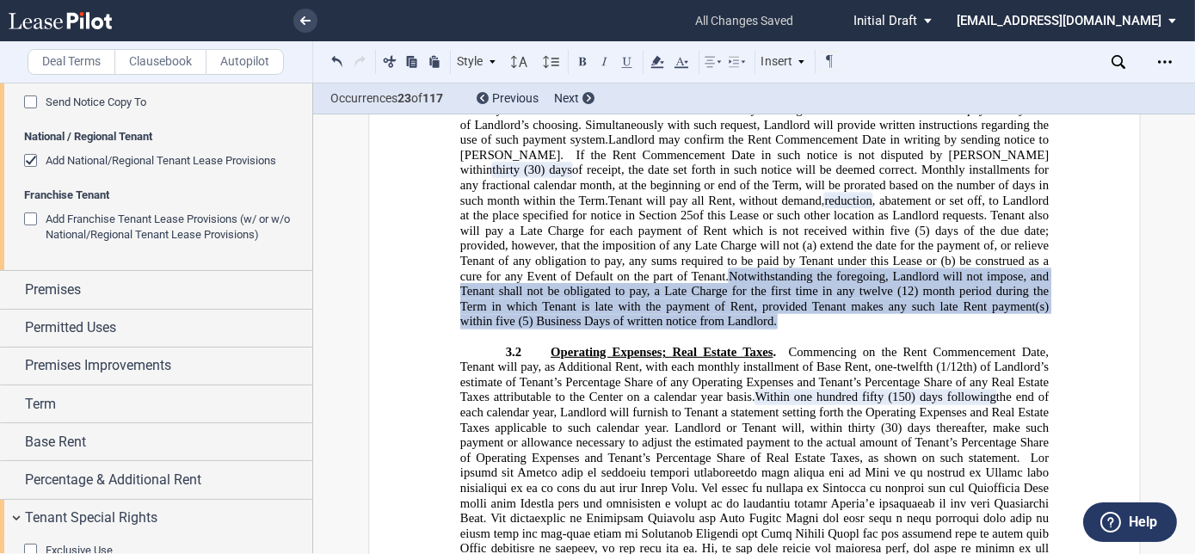
scroll to position [8344, 0]
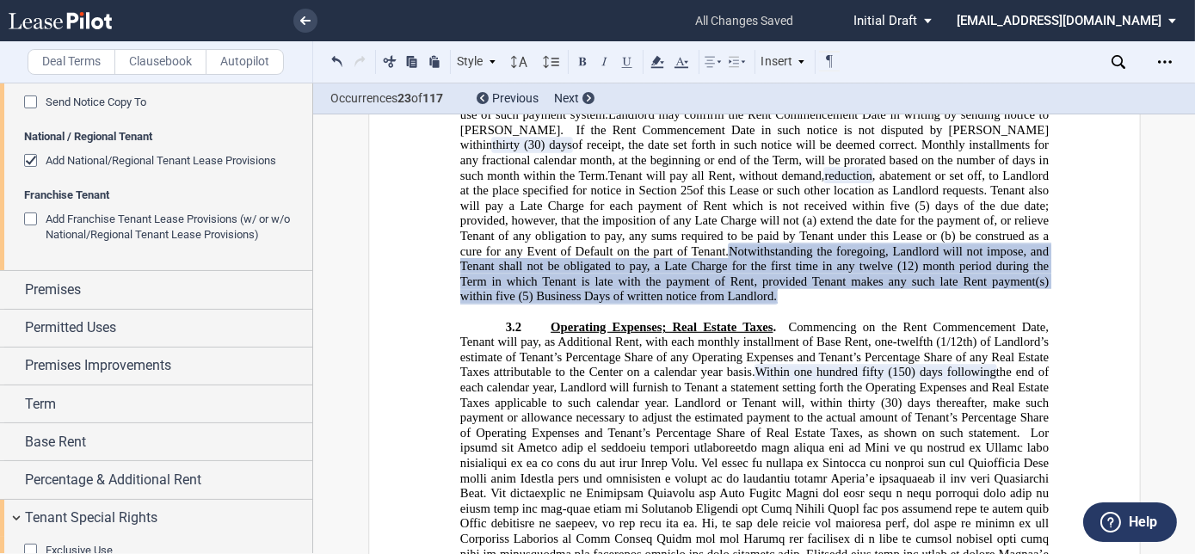
click at [29, 159] on div "Add National/Regional Tenant Lease Provisions" at bounding box center [32, 162] width 17 height 17
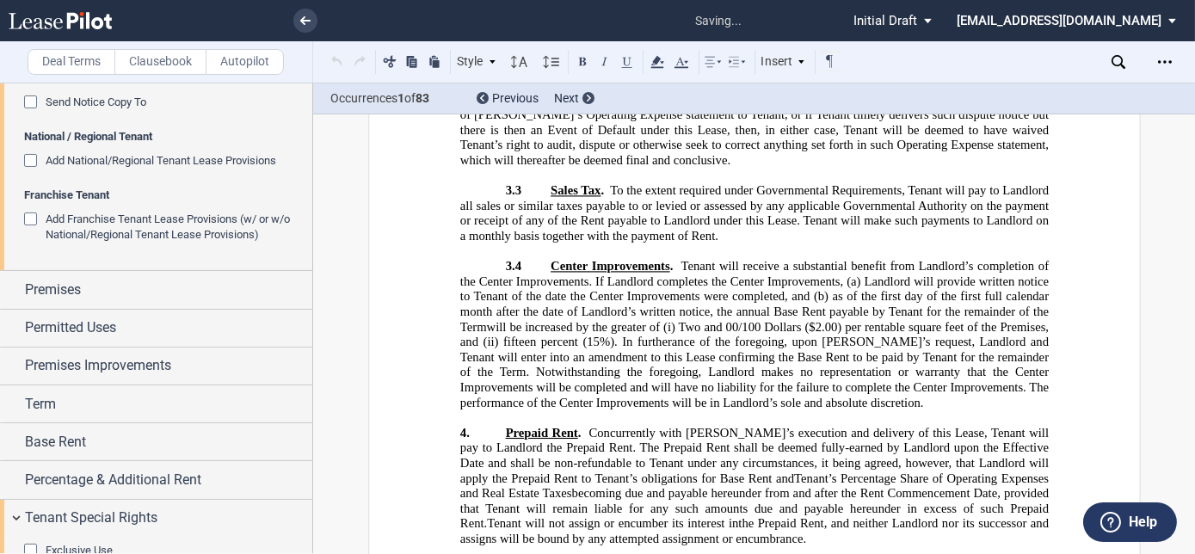
scroll to position [7578, 0]
